Goal: Transaction & Acquisition: Purchase product/service

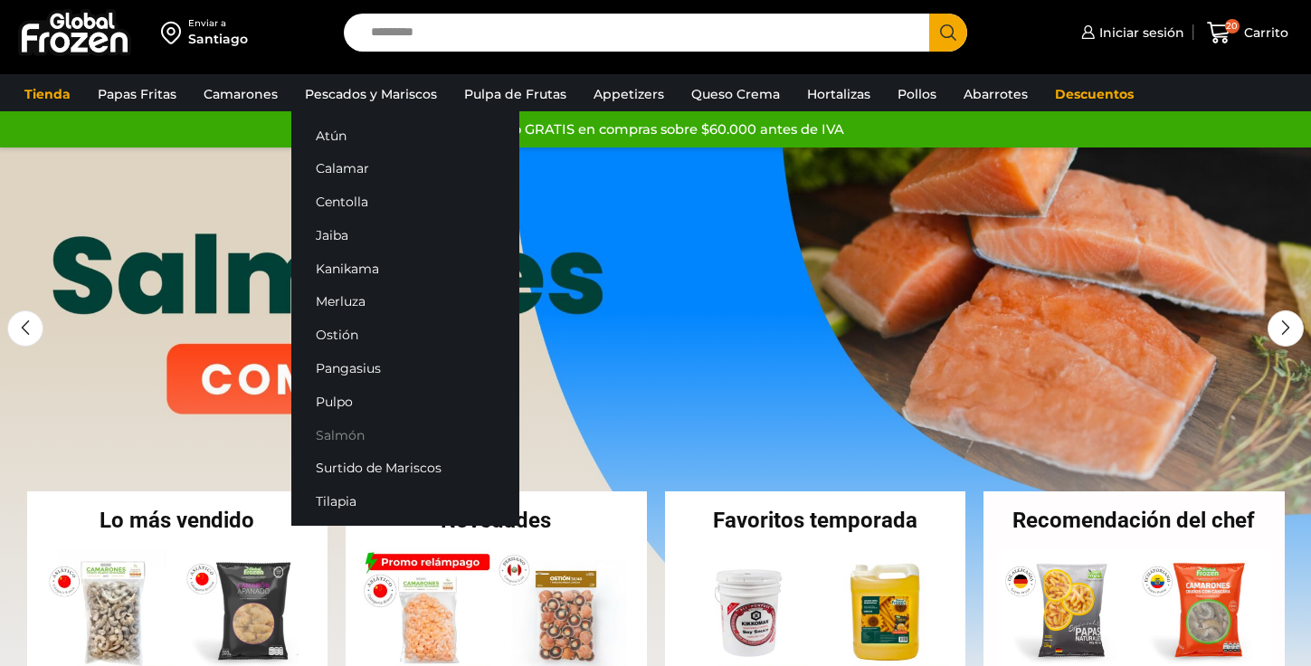
click at [348, 441] on link "Salmón" at bounding box center [405, 434] width 228 height 33
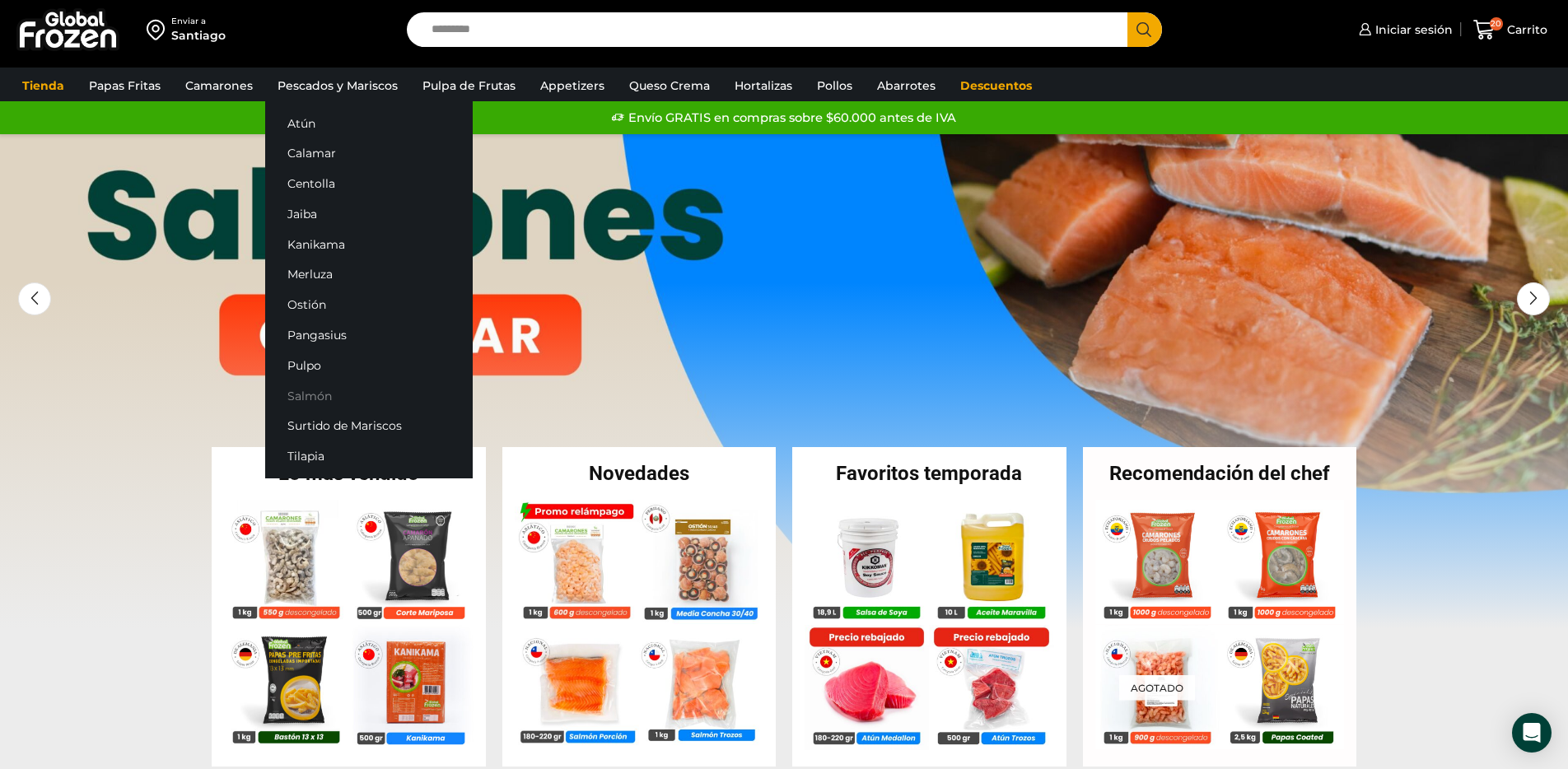
click at [304, 392] on link "Salmón" at bounding box center [369, 395] width 208 height 30
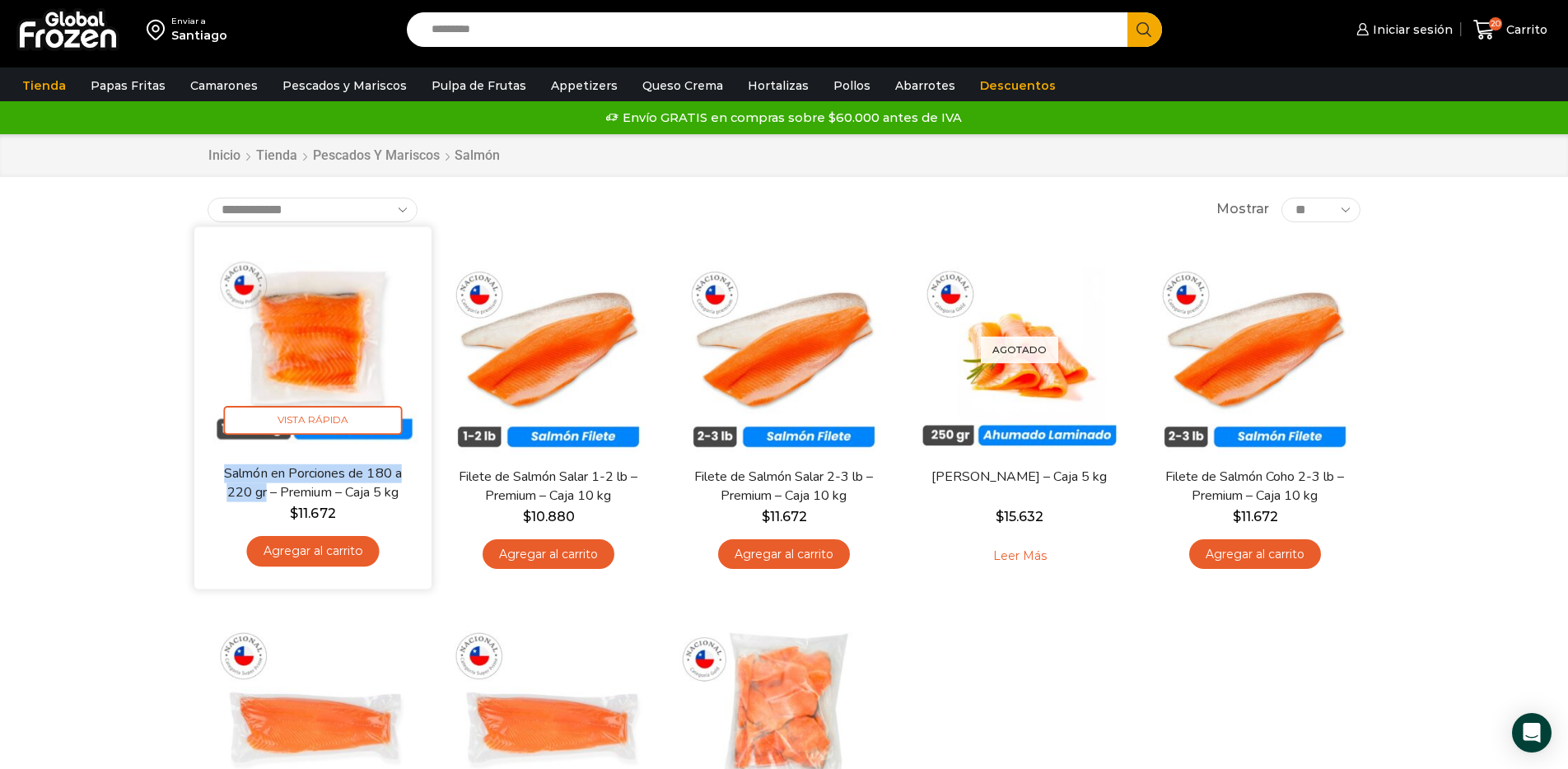
drag, startPoint x: 211, startPoint y: 465, endPoint x: 267, endPoint y: 487, distance: 60.2
click at [267, 487] on div "Salmón en Porciones de 180 a 220 gr – Premium – Caja 5 kg $ 11.672 Agregar al c…" at bounding box center [312, 520] width 212 height 113
copy link "Salmón en Porciones de 180 a 220 gr"
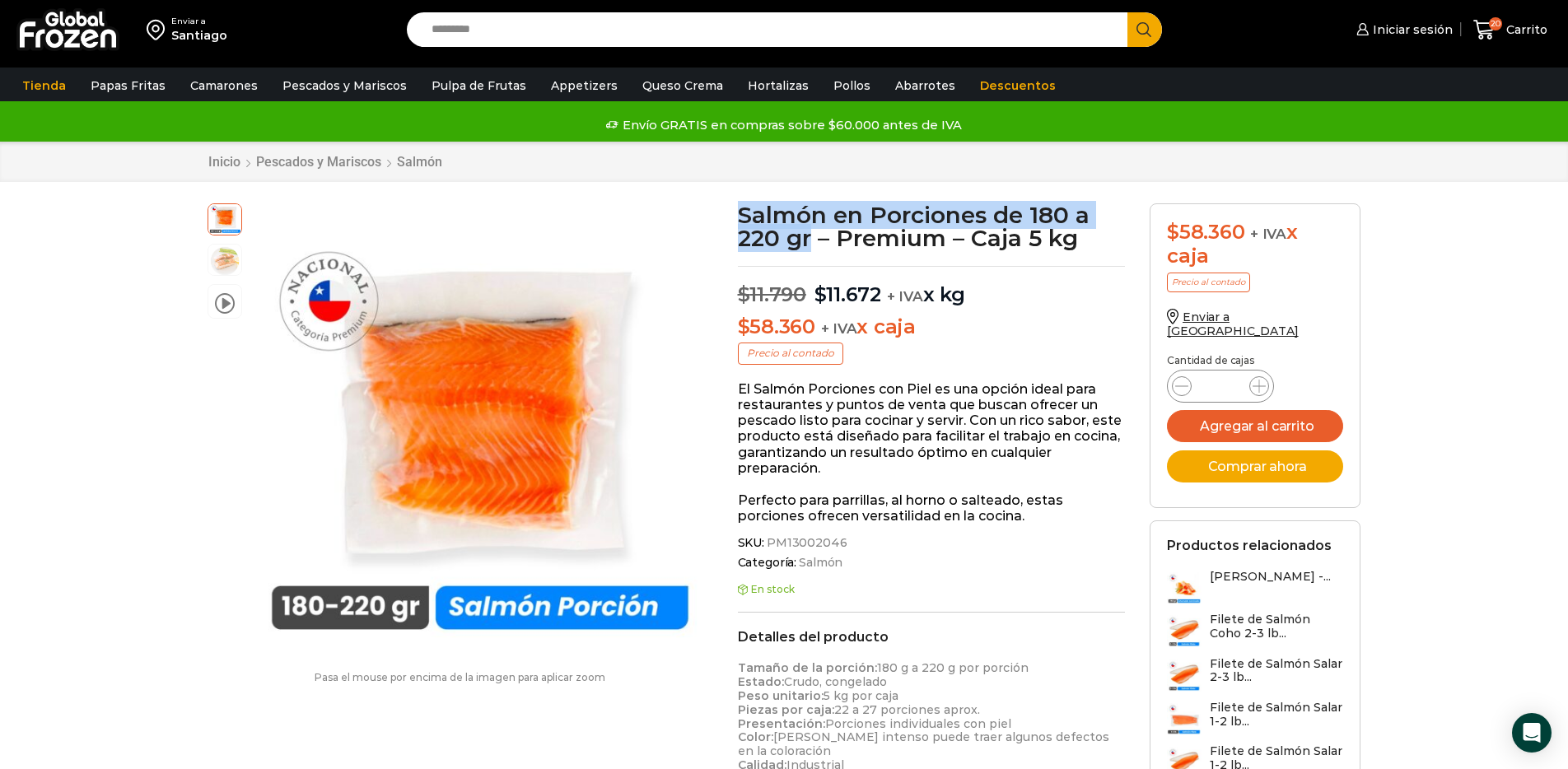
drag, startPoint x: 740, startPoint y: 213, endPoint x: 813, endPoint y: 242, distance: 78.5
click at [813, 242] on h1 "Salmón en Porciones de 180 a 220 gr – Premium – Caja 5 kg" at bounding box center [932, 226] width 388 height 46
copy h1 "Salmón en Porciones de 180 a 220 gr"
